Goal: Task Accomplishment & Management: Manage account settings

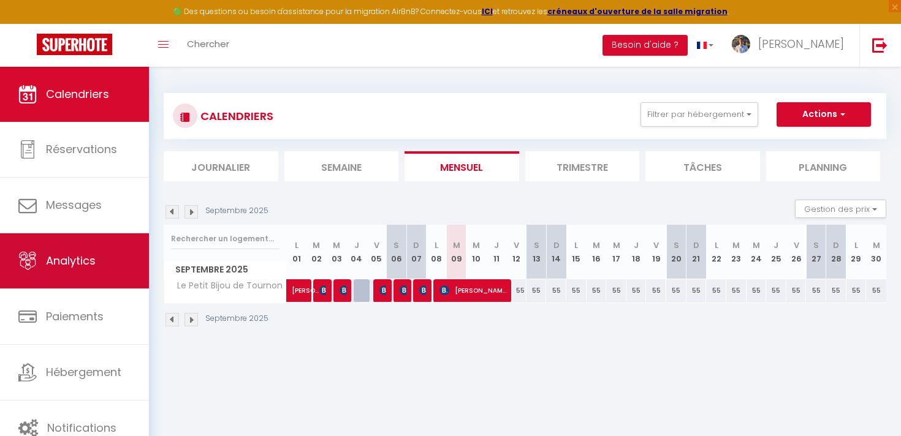
click at [98, 271] on link "Analytics" at bounding box center [74, 260] width 149 height 55
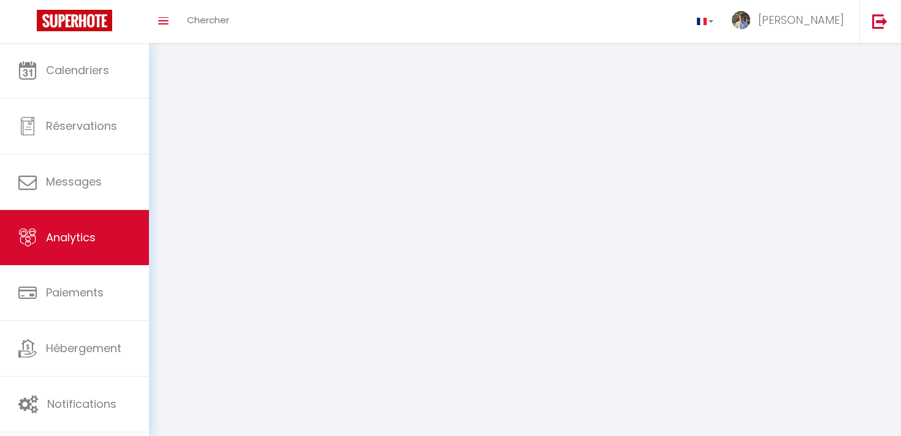
select select "2025"
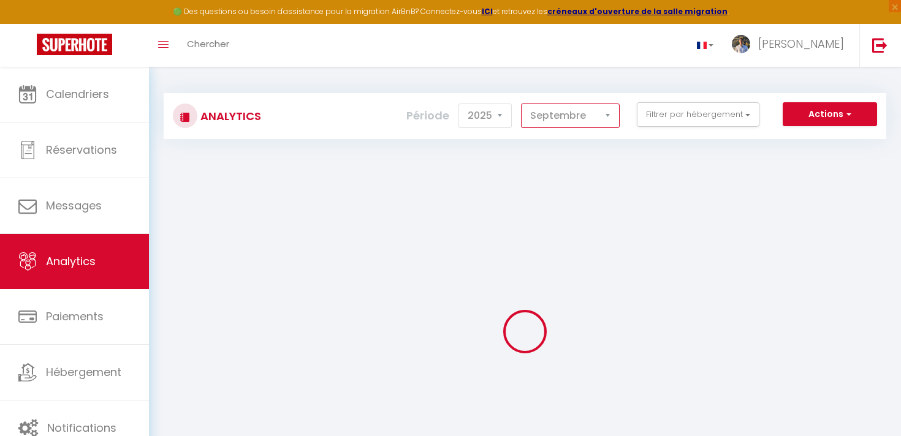
click at [572, 108] on select "[PERSON_NAME] Mars [PERSON_NAME] Juin Juillet Août Septembre Octobre Novembre D…" at bounding box center [570, 116] width 99 height 25
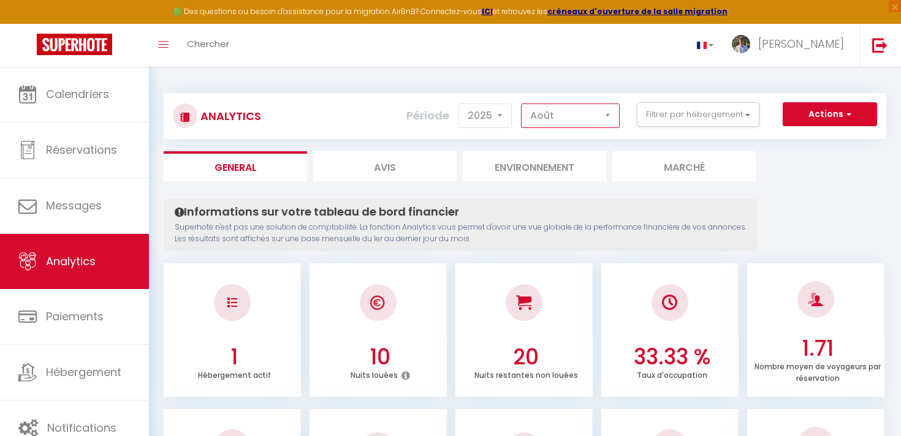
click at [521, 104] on select "[PERSON_NAME] Mars [PERSON_NAME] Juin Juillet Août Septembre Octobre Novembre D…" at bounding box center [570, 116] width 99 height 25
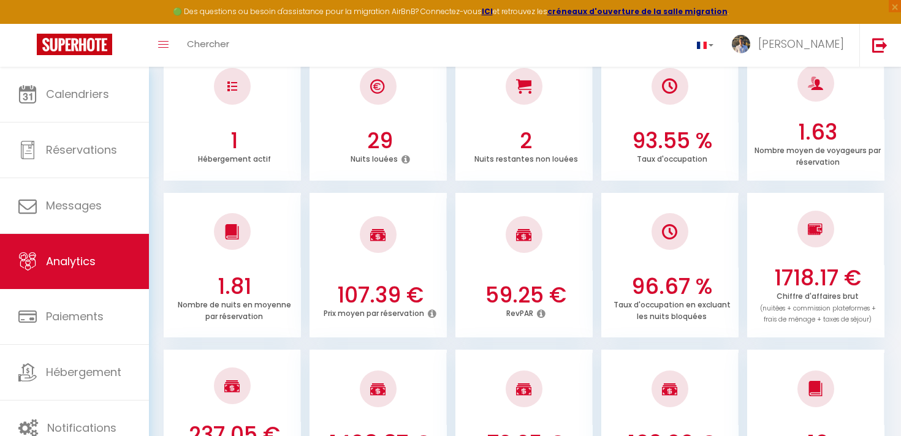
scroll to position [215, 0]
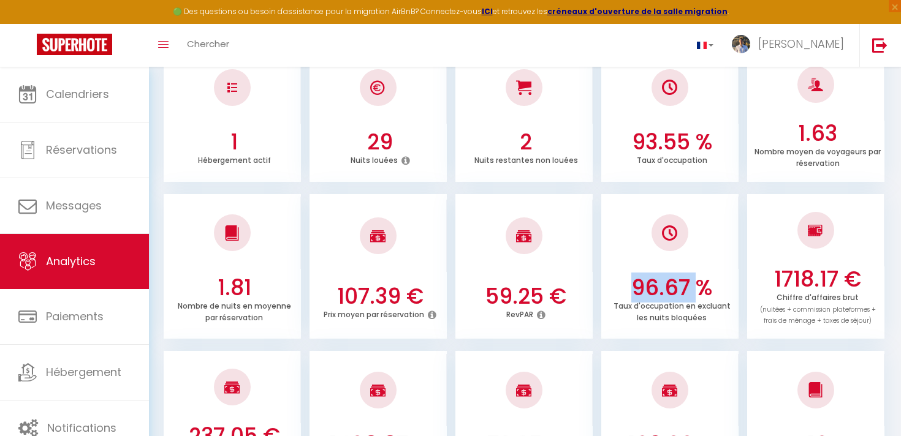
drag, startPoint x: 629, startPoint y: 291, endPoint x: 693, endPoint y: 292, distance: 64.3
click at [693, 292] on h3 "96.67 %" at bounding box center [671, 288] width 127 height 26
click at [713, 292] on h3 "96.67 %" at bounding box center [671, 288] width 127 height 26
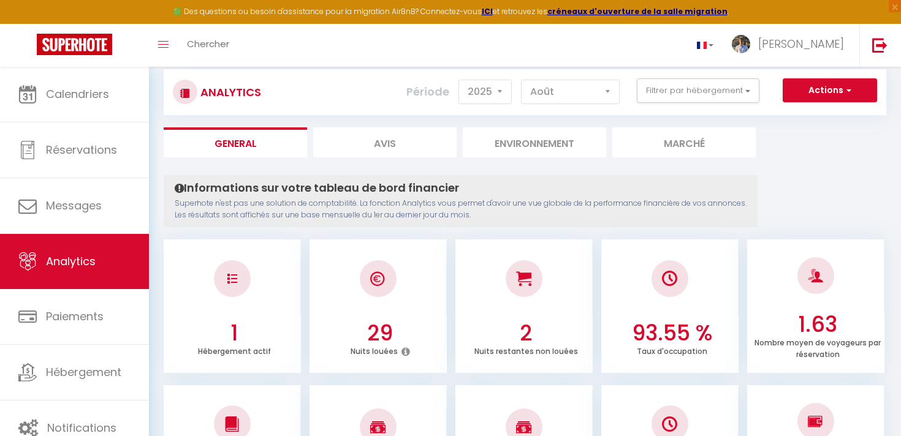
scroll to position [7, 0]
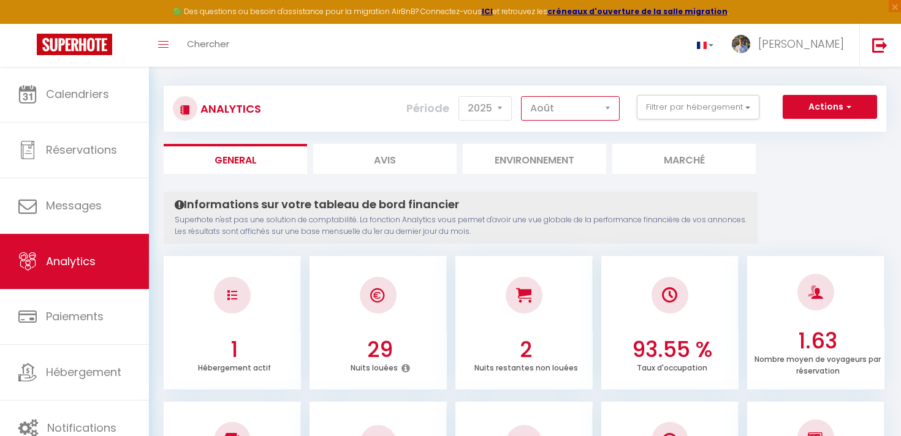
click at [569, 111] on select "[PERSON_NAME] Mars [PERSON_NAME] Juin Juillet Août Septembre Octobre Novembre D…" at bounding box center [570, 108] width 99 height 25
click at [521, 96] on select "[PERSON_NAME] Mars [PERSON_NAME] Juin Juillet Août Septembre Octobre Novembre D…" at bounding box center [570, 108] width 99 height 25
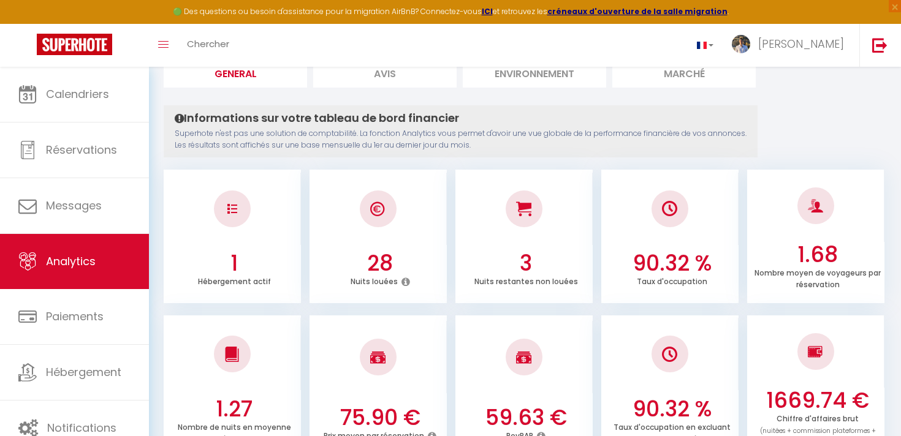
scroll to position [179, 0]
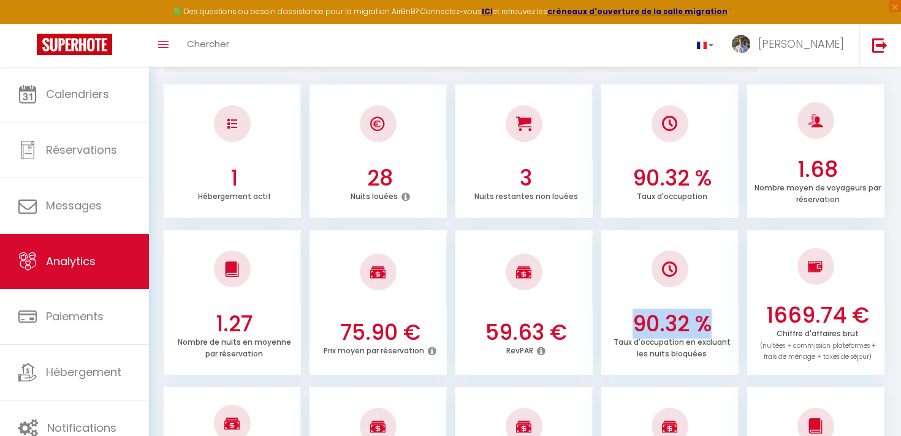
drag, startPoint x: 634, startPoint y: 321, endPoint x: 728, endPoint y: 327, distance: 94.5
click at [728, 327] on h3 "90.32 %" at bounding box center [671, 324] width 127 height 26
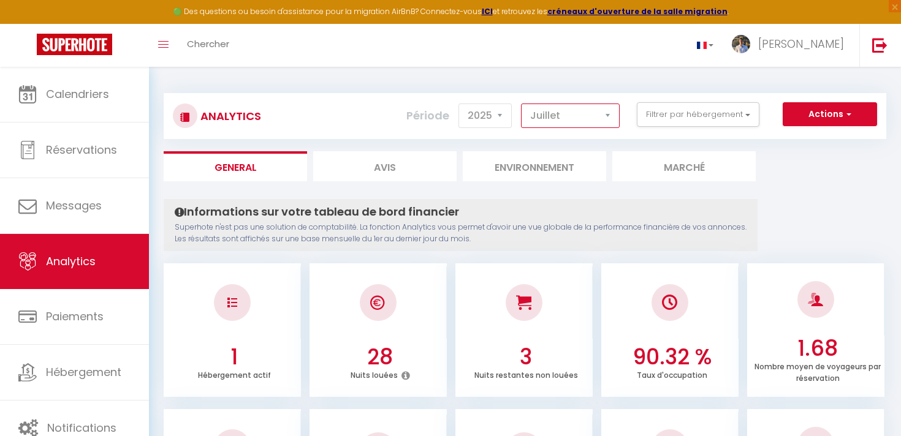
click at [561, 114] on select "[PERSON_NAME] Mars [PERSON_NAME] Juin Juillet Août Septembre Octobre Novembre D…" at bounding box center [570, 116] width 99 height 25
select select "9"
click at [521, 104] on select "[PERSON_NAME] Mars [PERSON_NAME] Juin Juillet Août Septembre Octobre Novembre D…" at bounding box center [570, 116] width 99 height 25
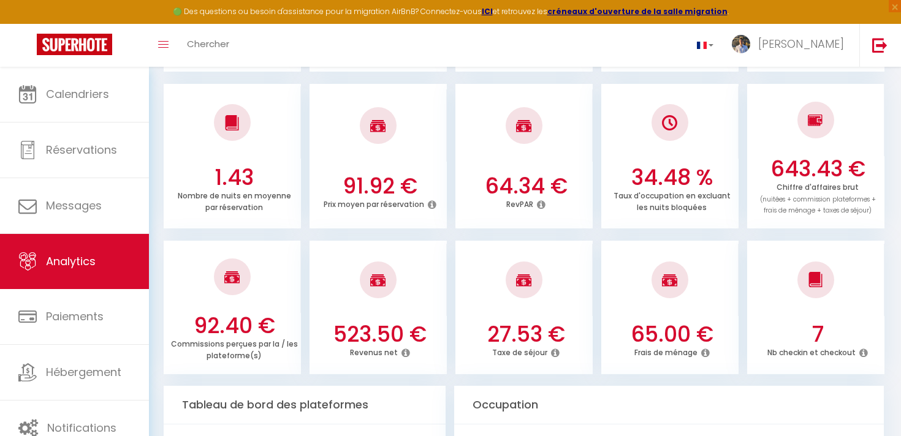
scroll to position [329, 0]
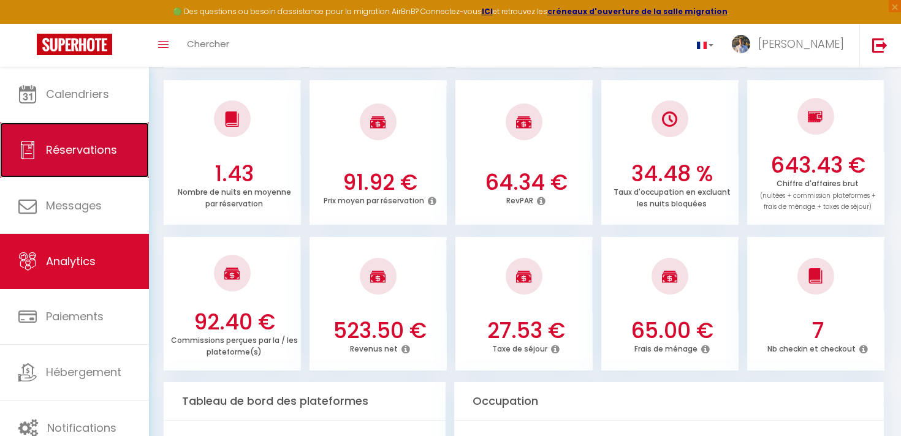
click at [48, 143] on span "Réservations" at bounding box center [81, 149] width 71 height 15
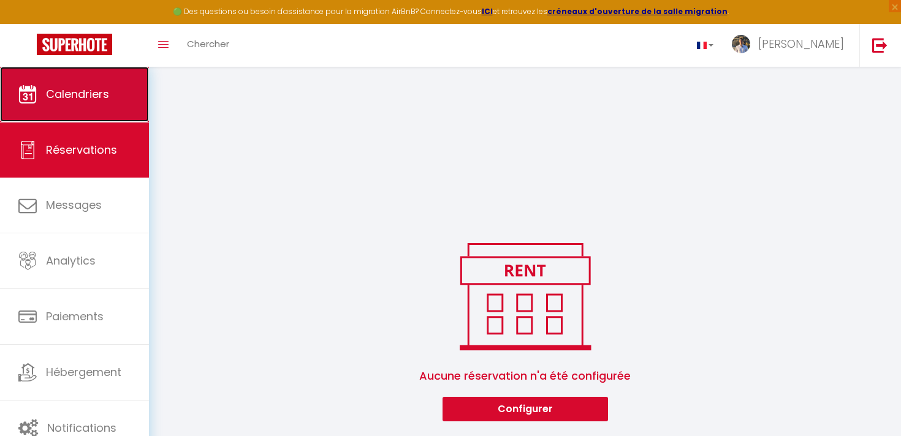
click at [74, 91] on span "Calendriers" at bounding box center [77, 93] width 63 height 15
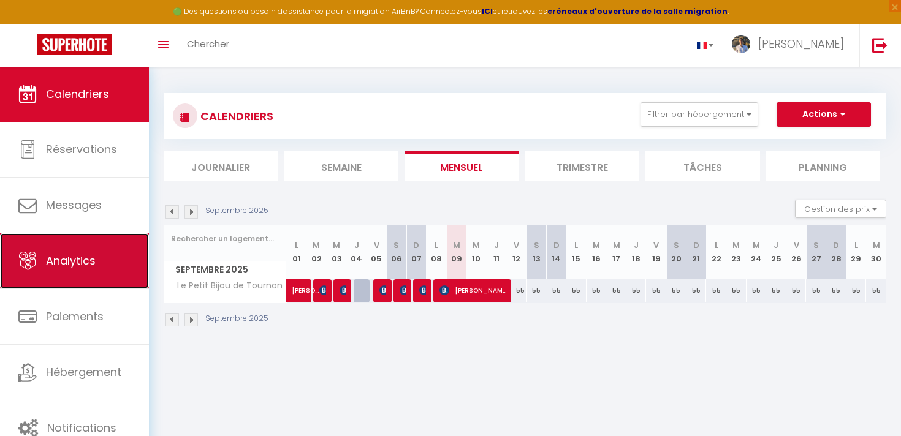
click at [93, 260] on span "Analytics" at bounding box center [71, 260] width 50 height 15
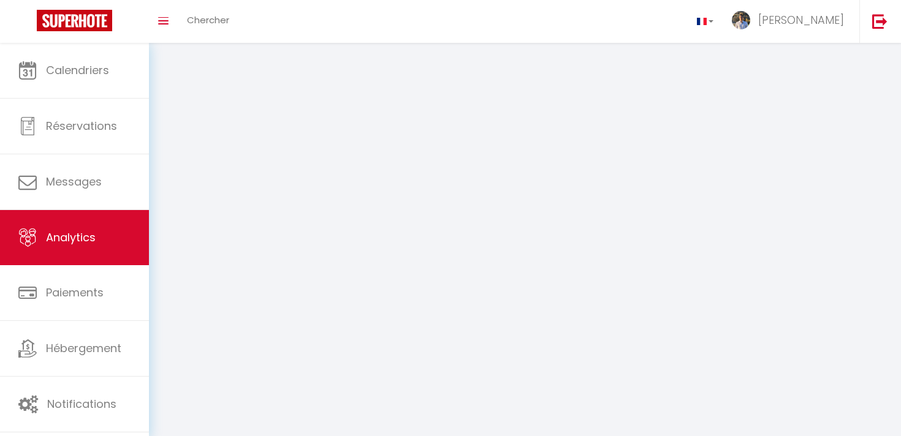
select select "2025"
select select "9"
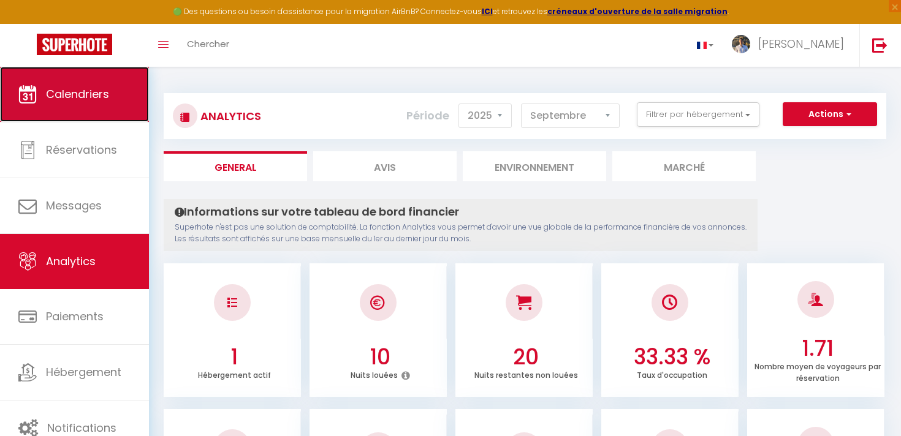
click at [65, 79] on link "Calendriers" at bounding box center [74, 94] width 149 height 55
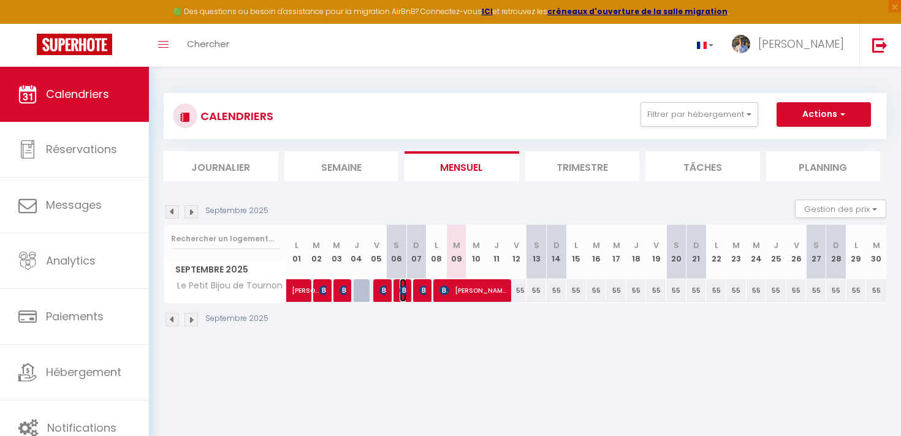
click at [406, 289] on img at bounding box center [404, 291] width 10 height 10
select select "OK"
select select "KO"
select select "0"
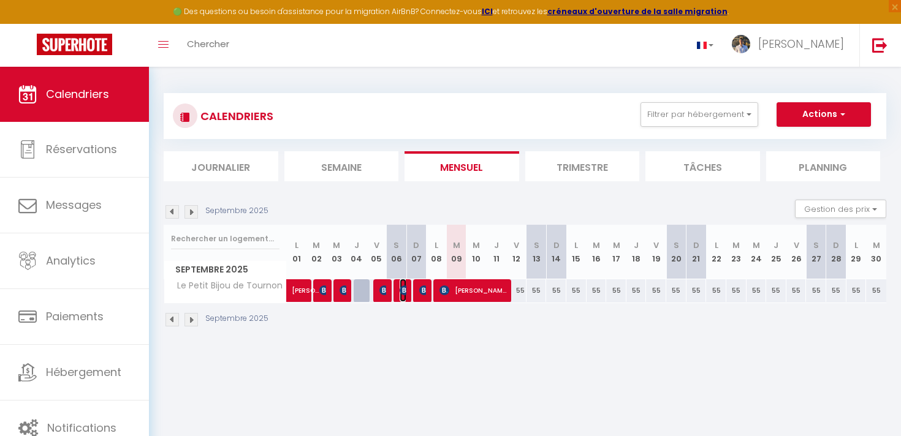
select select "1"
select select
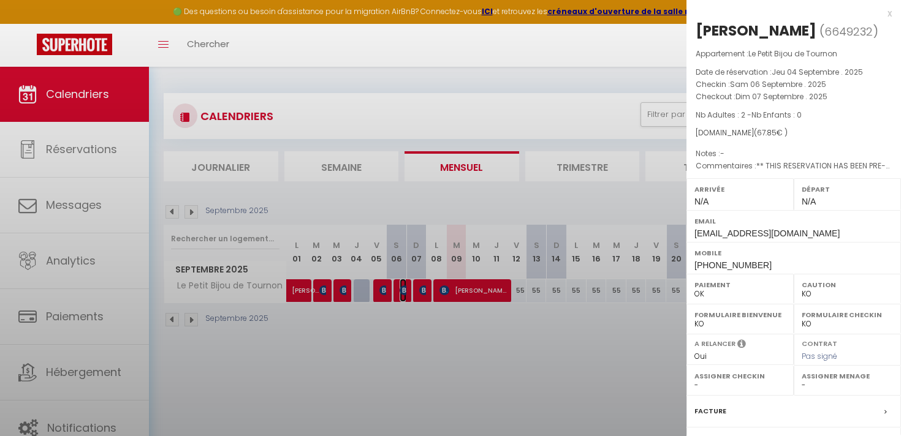
select select "45831"
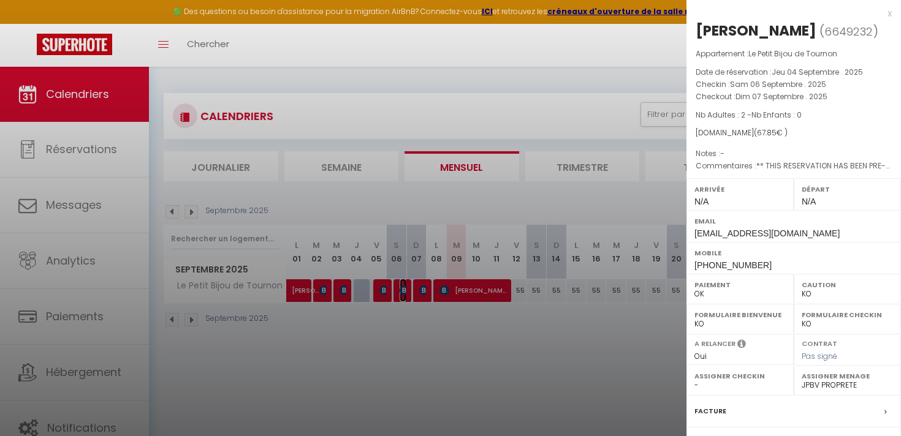
scroll to position [31, 0]
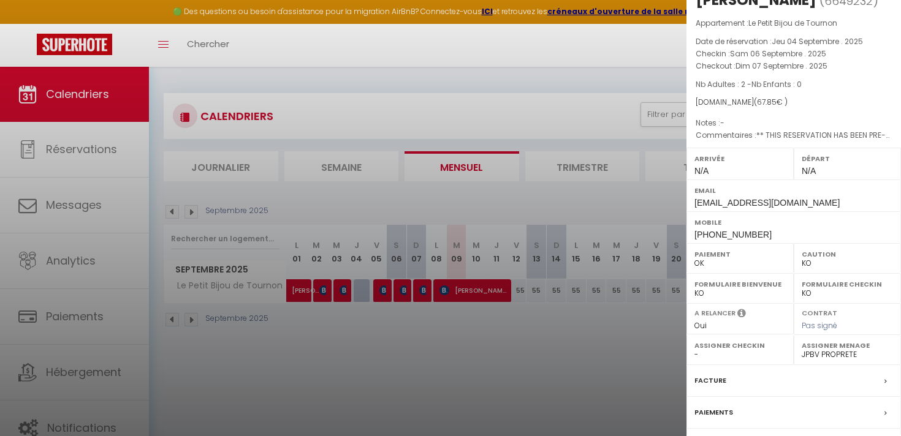
click at [397, 290] on div at bounding box center [450, 218] width 901 height 436
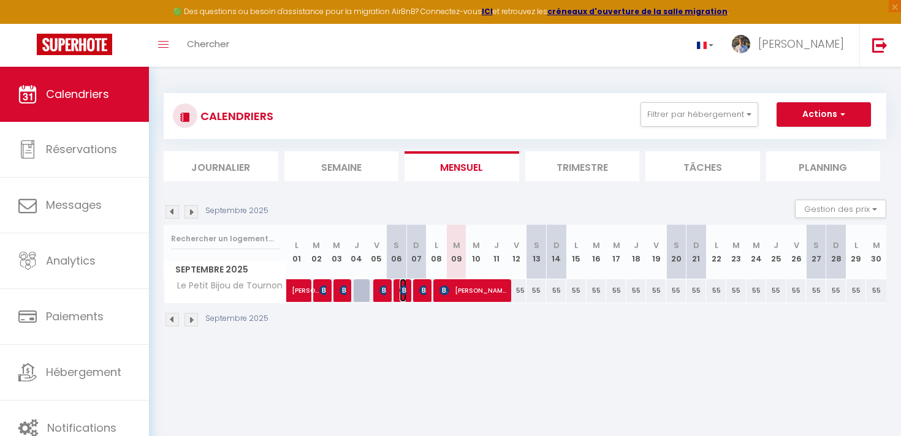
click at [405, 291] on img at bounding box center [404, 291] width 10 height 10
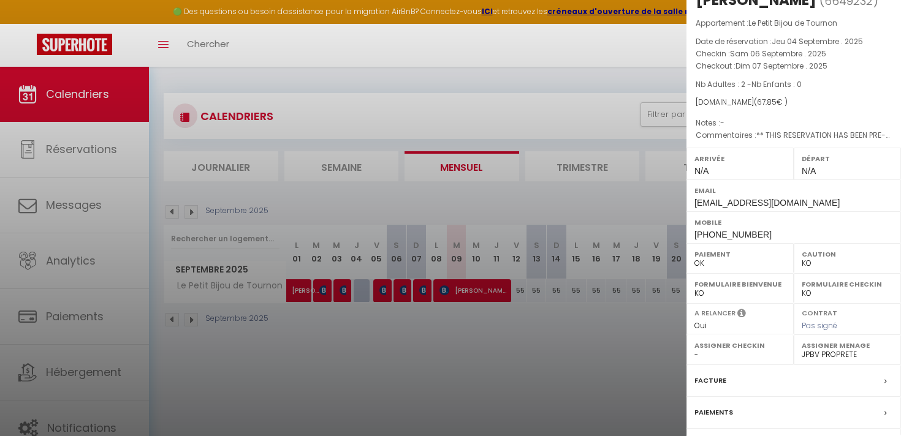
click at [428, 286] on div at bounding box center [450, 218] width 901 height 436
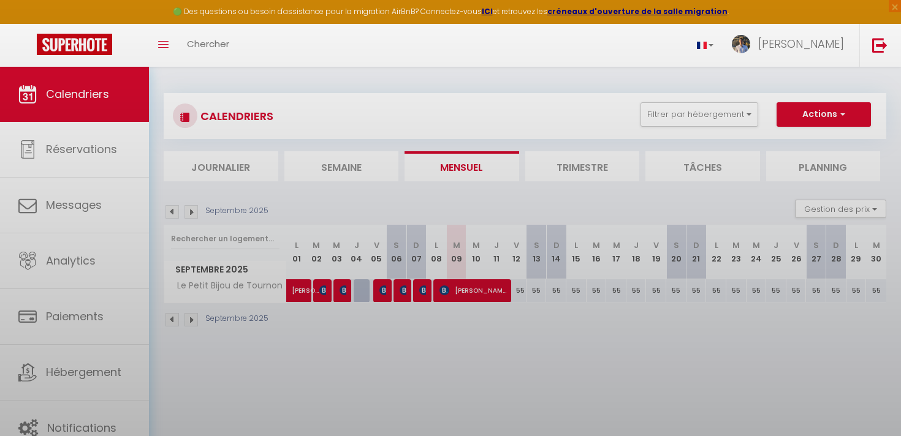
click at [428, 287] on body "🟢 Des questions ou besoin d'assistance pour la migration AirBnB? Connectez-vous…" at bounding box center [450, 285] width 901 height 436
